Goal: Transaction & Acquisition: Purchase product/service

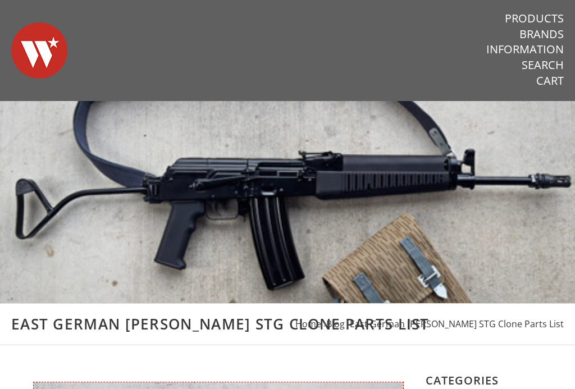
click at [552, 15] on link "Products" at bounding box center [534, 18] width 59 height 15
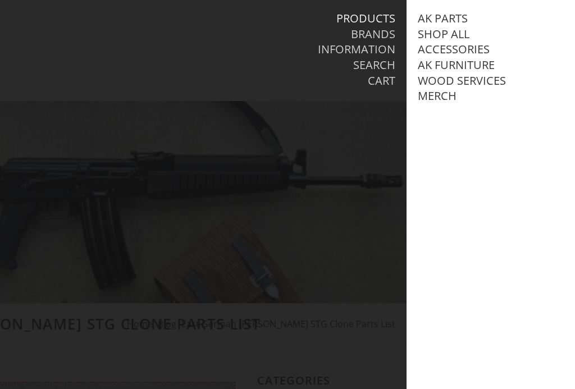
click at [450, 20] on link "AK Parts" at bounding box center [443, 18] width 50 height 15
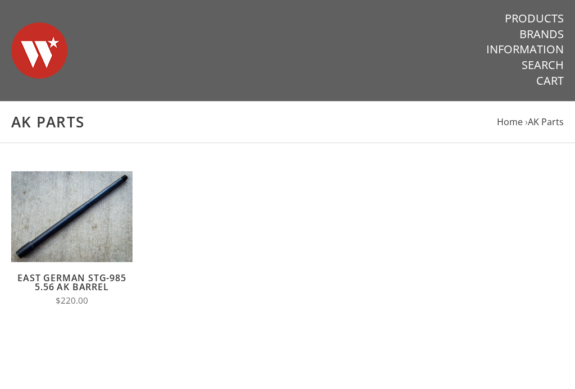
click at [551, 16] on link "Products" at bounding box center [534, 18] width 59 height 15
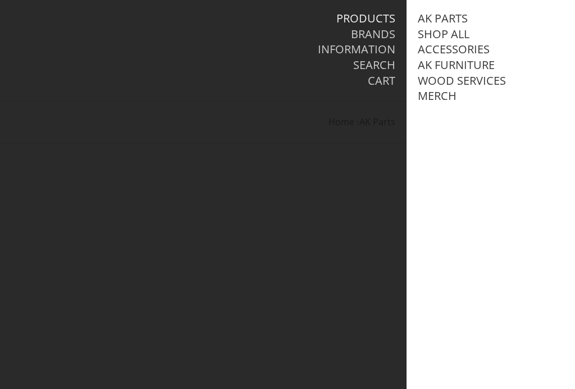
click at [489, 63] on link "AK Furniture" at bounding box center [456, 65] width 77 height 15
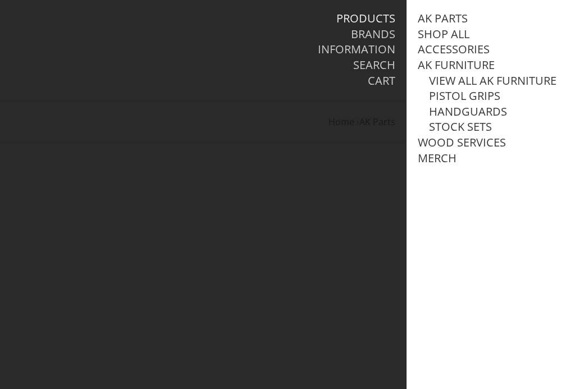
click at [533, 77] on link "View all AK Furniture" at bounding box center [492, 81] width 127 height 15
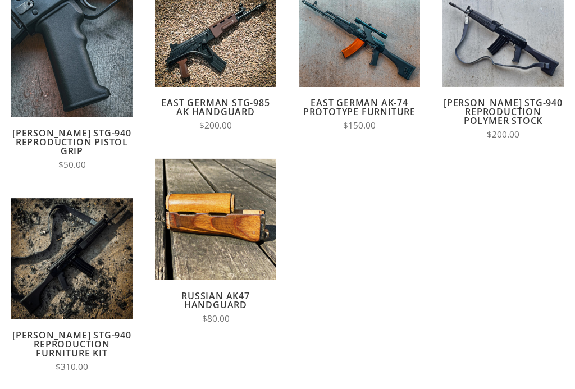
scroll to position [214, 0]
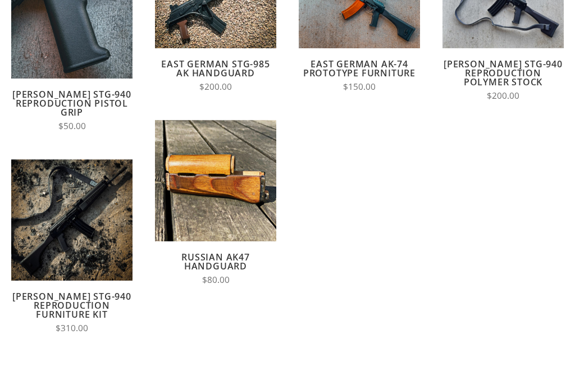
click at [83, 315] on link "Wieger STG-940 Reproduction Furniture Kit" at bounding box center [71, 305] width 119 height 30
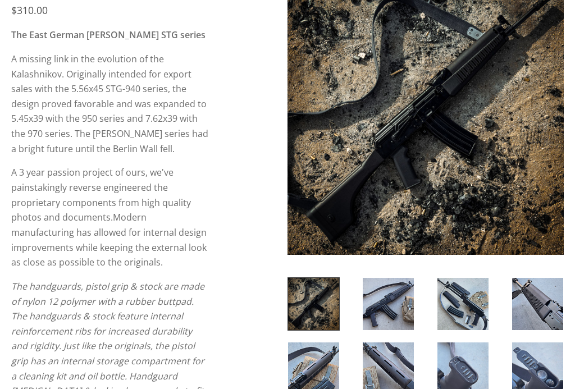
scroll to position [187, 0]
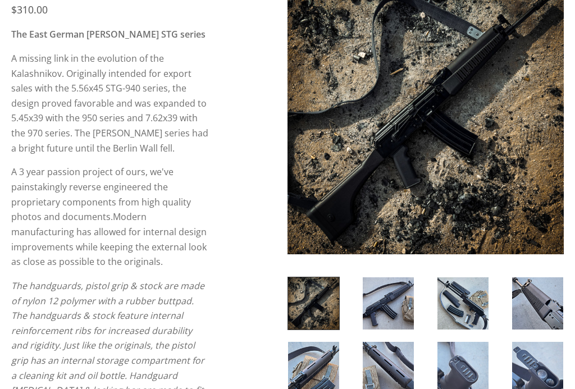
click at [388, 308] on img at bounding box center [388, 304] width 51 height 52
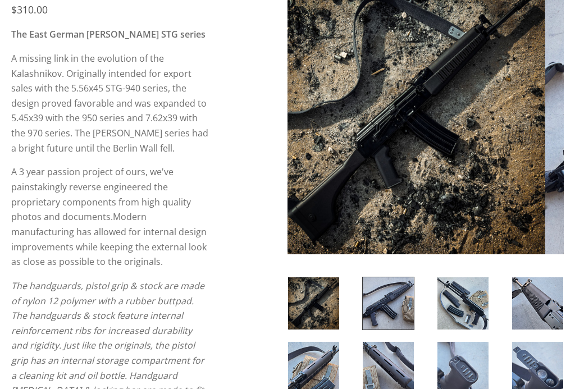
scroll to position [187, 0]
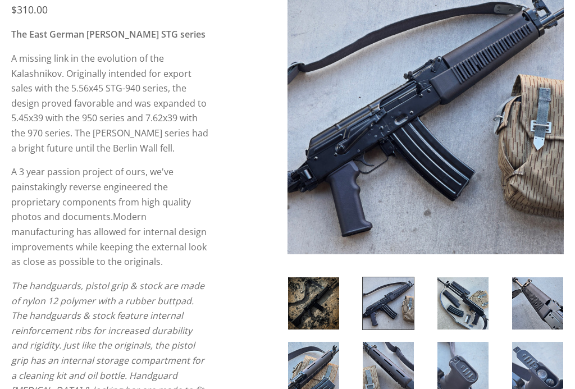
click at [464, 309] on img at bounding box center [462, 303] width 51 height 52
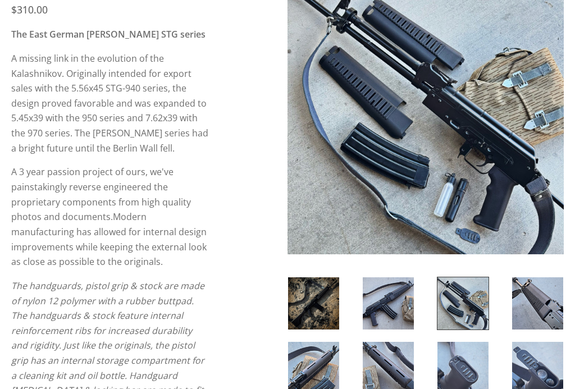
click at [539, 302] on img at bounding box center [537, 303] width 51 height 52
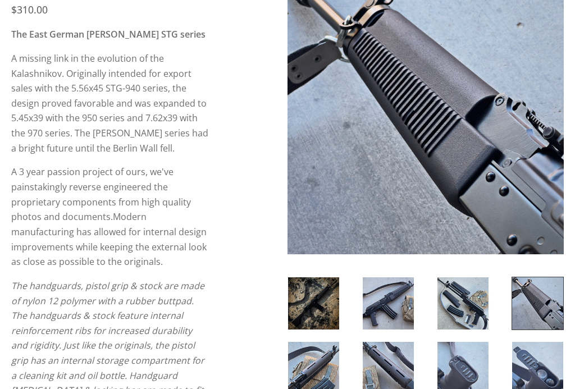
click at [332, 378] on img at bounding box center [313, 368] width 51 height 52
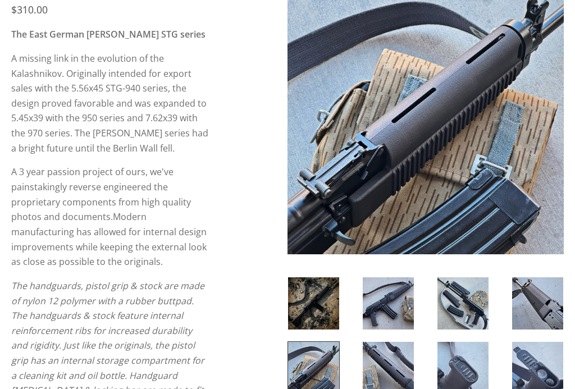
click at [390, 373] on img at bounding box center [388, 368] width 51 height 52
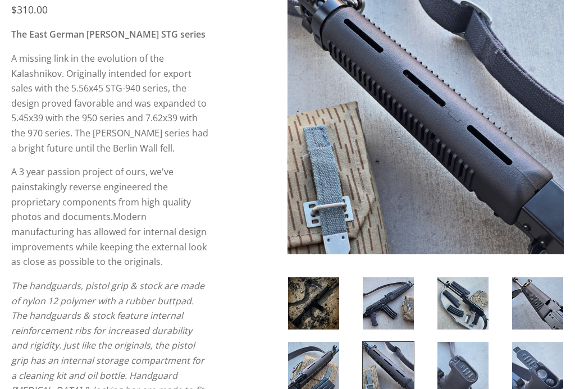
click at [464, 380] on img at bounding box center [462, 368] width 51 height 52
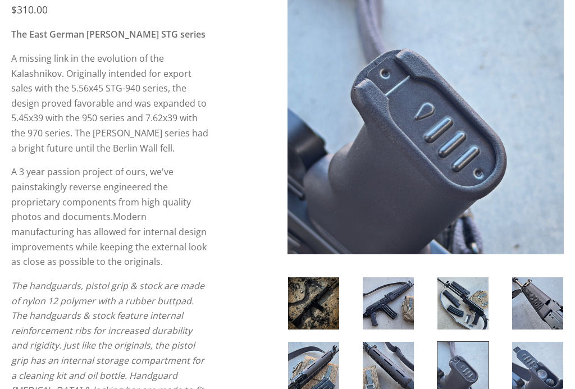
click at [529, 370] on img at bounding box center [537, 368] width 51 height 52
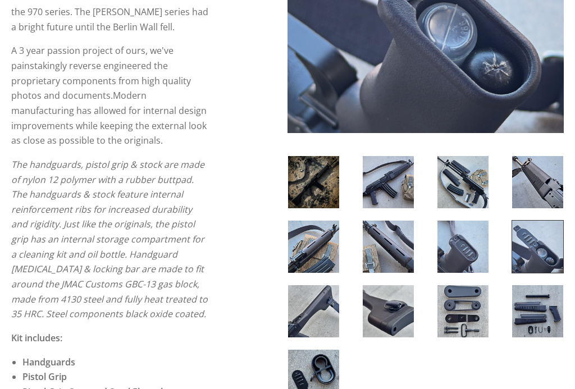
scroll to position [333, 0]
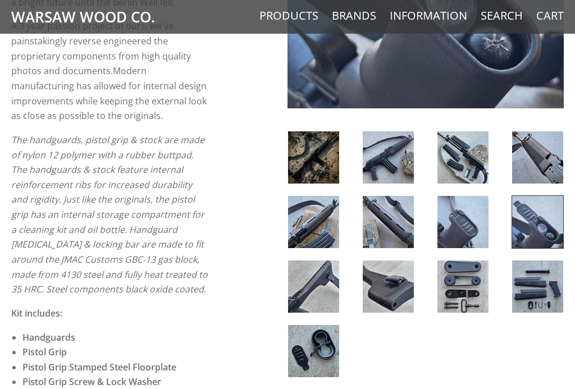
click at [337, 297] on img at bounding box center [313, 286] width 51 height 52
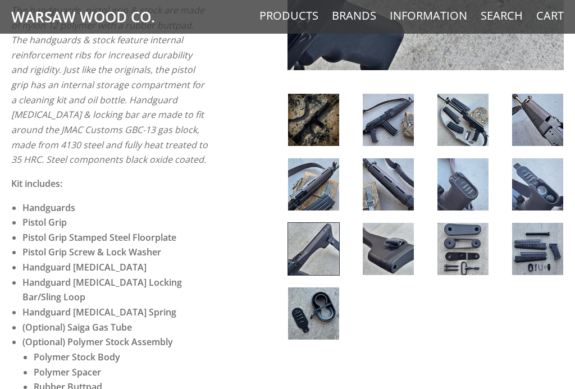
scroll to position [468, 0]
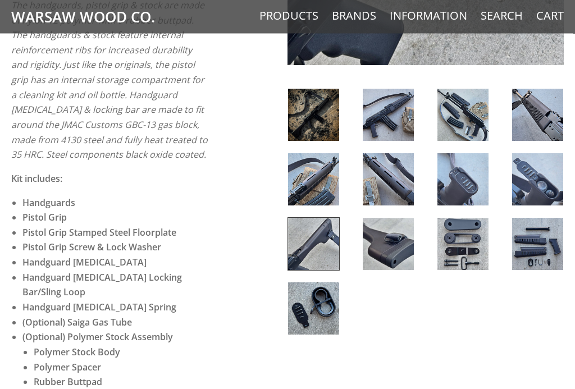
click at [407, 251] on img at bounding box center [388, 244] width 51 height 52
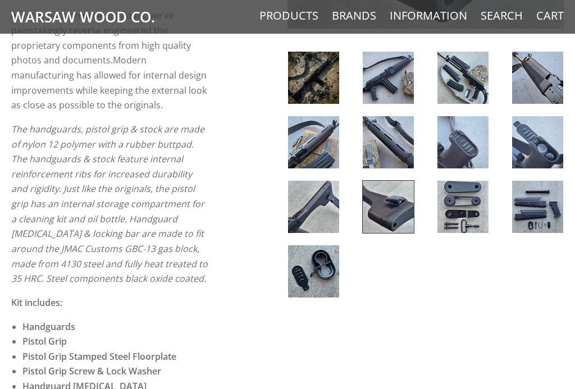
scroll to position [347, 0]
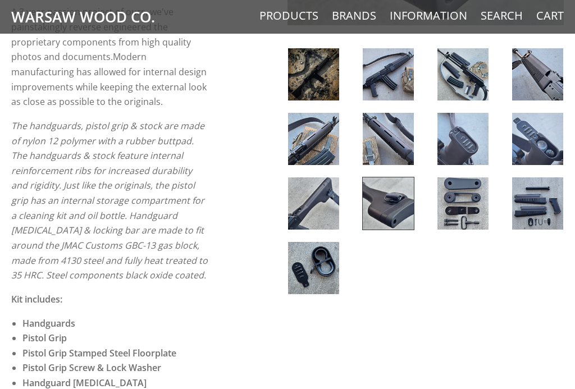
click at [469, 207] on img at bounding box center [462, 203] width 51 height 52
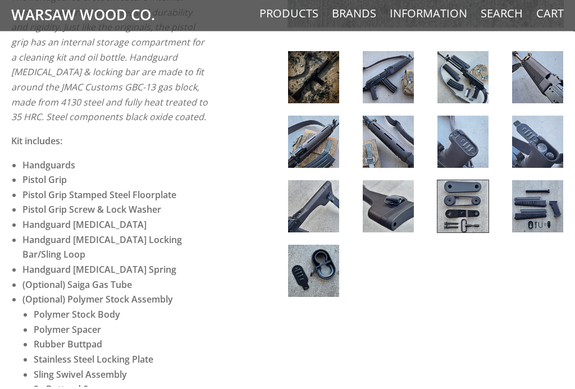
scroll to position [506, 0]
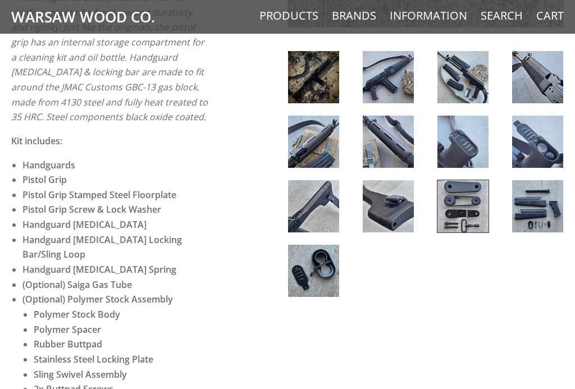
click at [548, 211] on img at bounding box center [537, 206] width 51 height 52
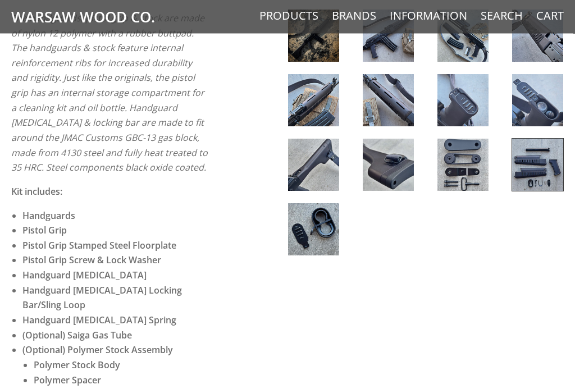
scroll to position [461, 0]
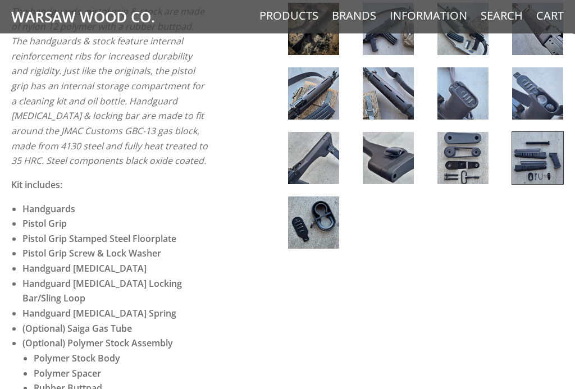
click at [317, 239] on img at bounding box center [313, 223] width 51 height 52
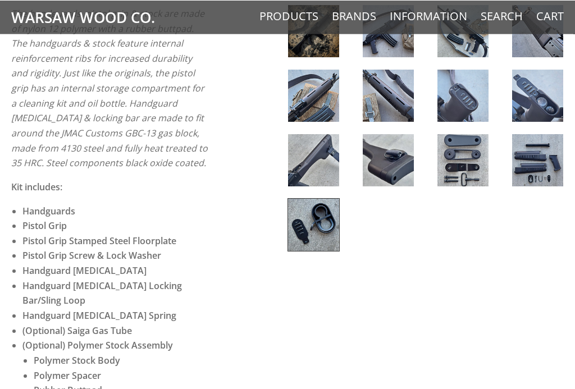
scroll to position [372, 0]
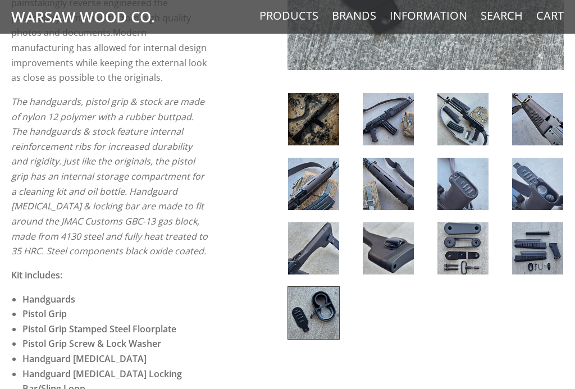
click at [474, 250] on img at bounding box center [462, 248] width 51 height 52
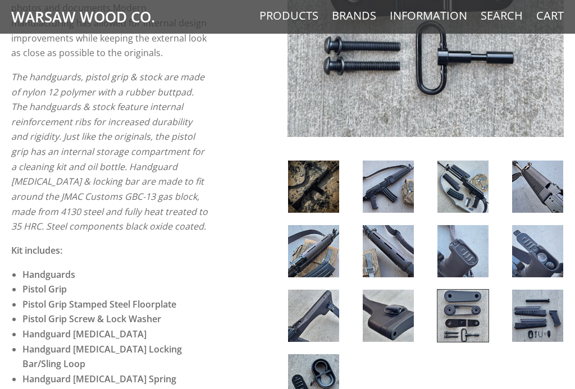
scroll to position [413, 0]
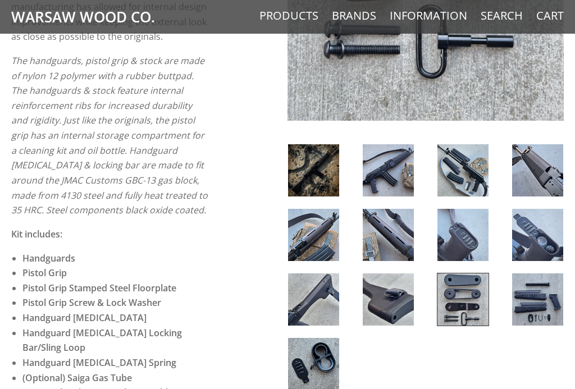
click at [385, 173] on img at bounding box center [388, 170] width 51 height 52
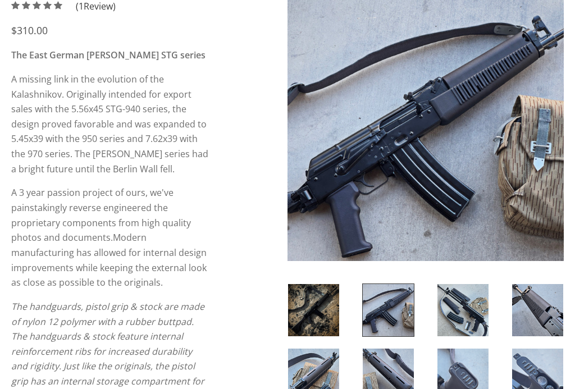
scroll to position [0, 0]
